Goal: Task Accomplishment & Management: Manage account settings

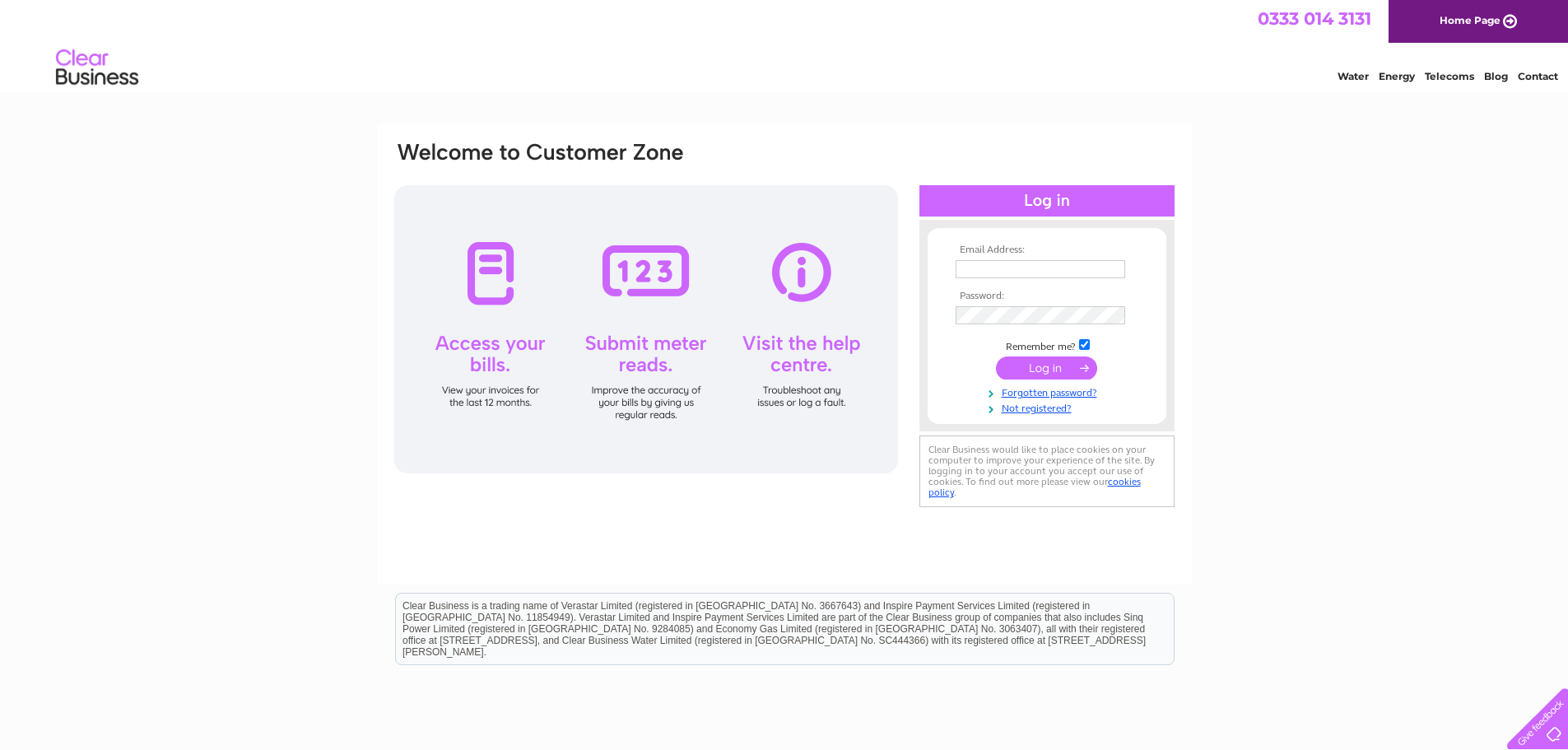
type input "[EMAIL_ADDRESS][PERSON_NAME][DOMAIN_NAME]"
click at [1024, 371] on input "submit" at bounding box center [1046, 367] width 101 height 23
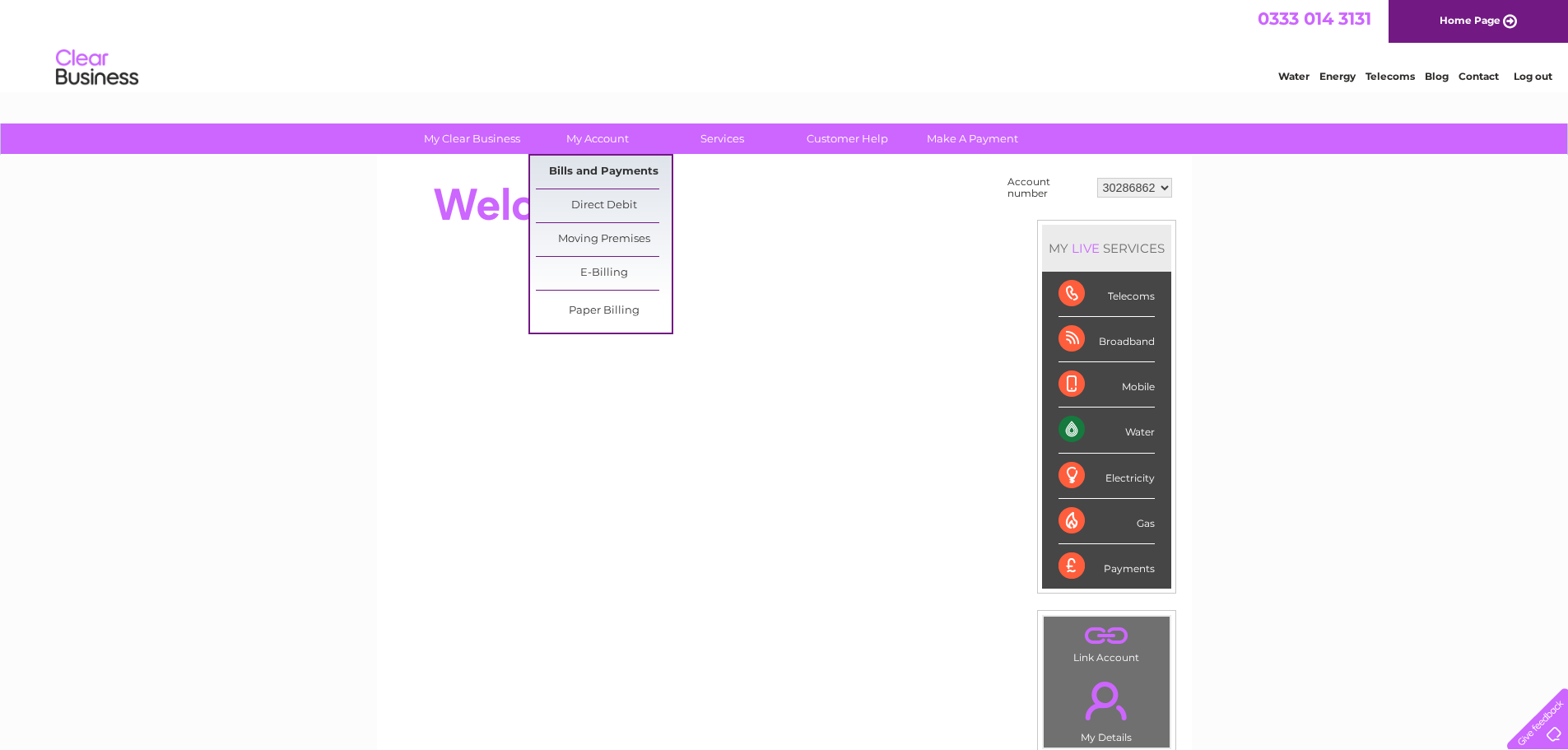
click at [598, 170] on link "Bills and Payments" at bounding box center [603, 172] width 136 height 33
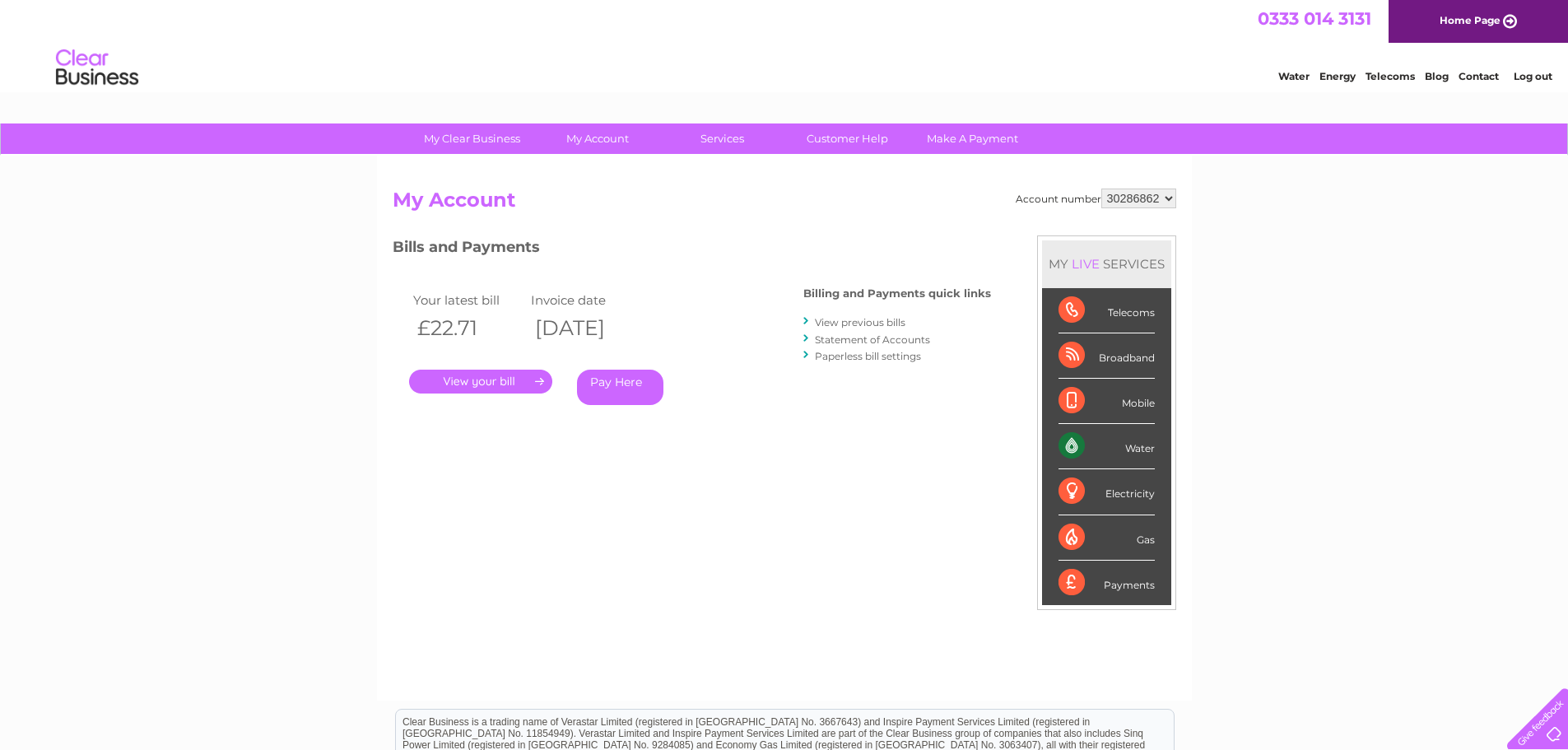
click at [501, 385] on link "." at bounding box center [480, 382] width 143 height 24
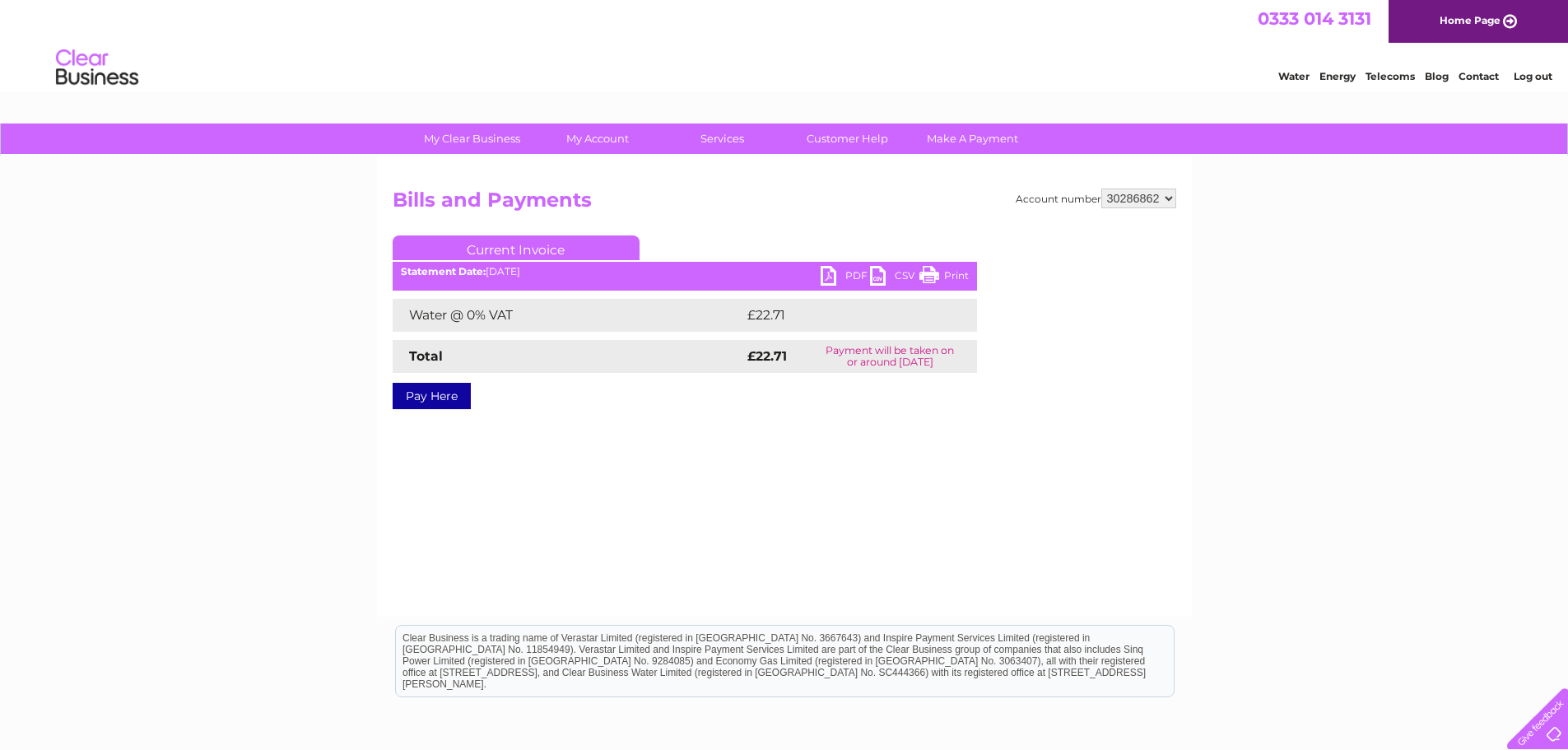
click at [830, 277] on link "PDF" at bounding box center [845, 278] width 50 height 24
